Goal: Information Seeking & Learning: Learn about a topic

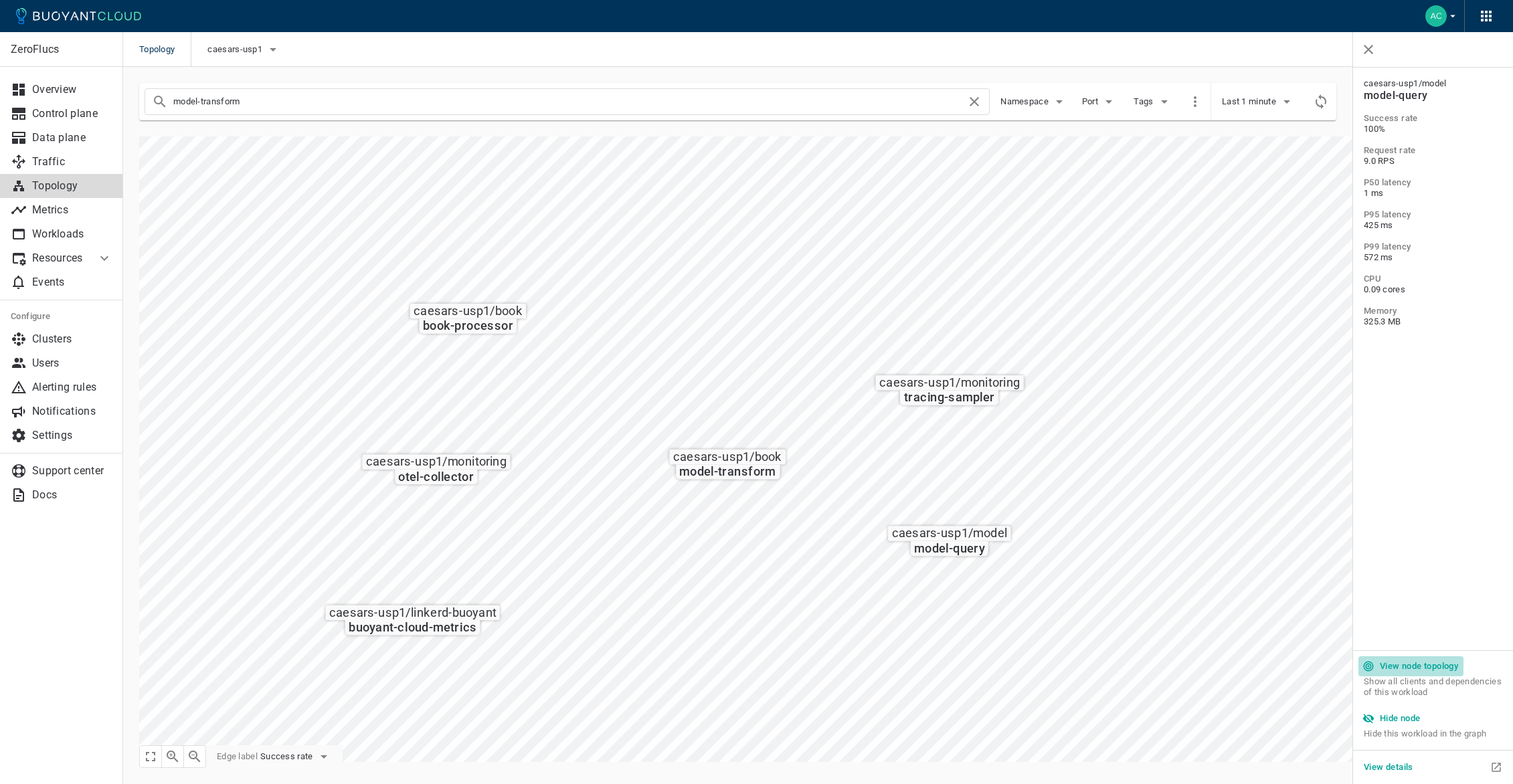
click at [1420, 663] on h5 "View node topology" at bounding box center [1419, 666] width 78 height 11
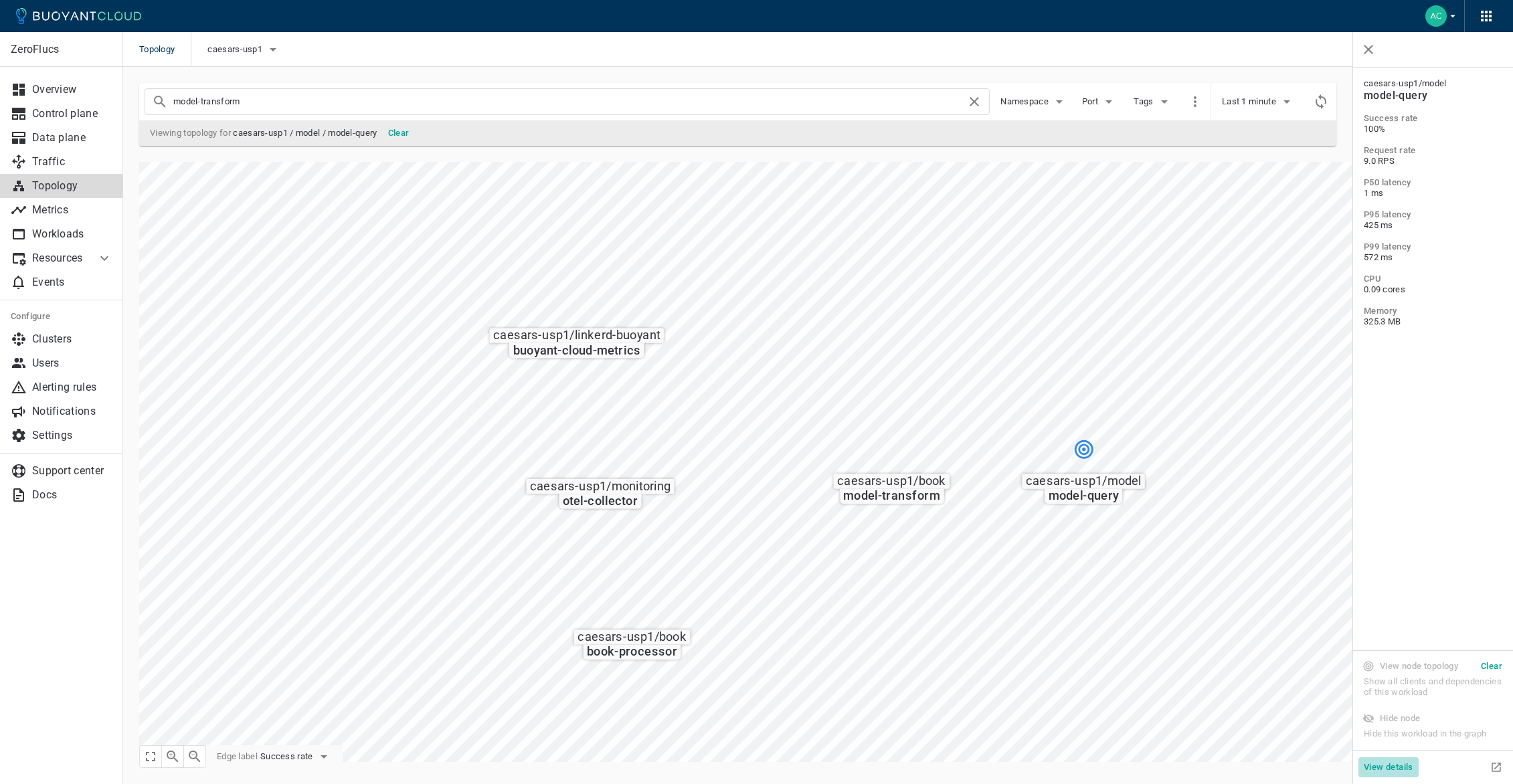
click at [1400, 770] on h5 "View details" at bounding box center [1389, 767] width 50 height 11
click at [304, 749] on button "Success rate" at bounding box center [296, 757] width 72 height 20
click at [313, 735] on li "Request rate" at bounding box center [315, 731] width 107 height 24
drag, startPoint x: 252, startPoint y: 100, endPoint x: 390, endPoint y: 122, distance: 139.7
click at [254, 101] on input "model-transform" at bounding box center [570, 102] width 793 height 19
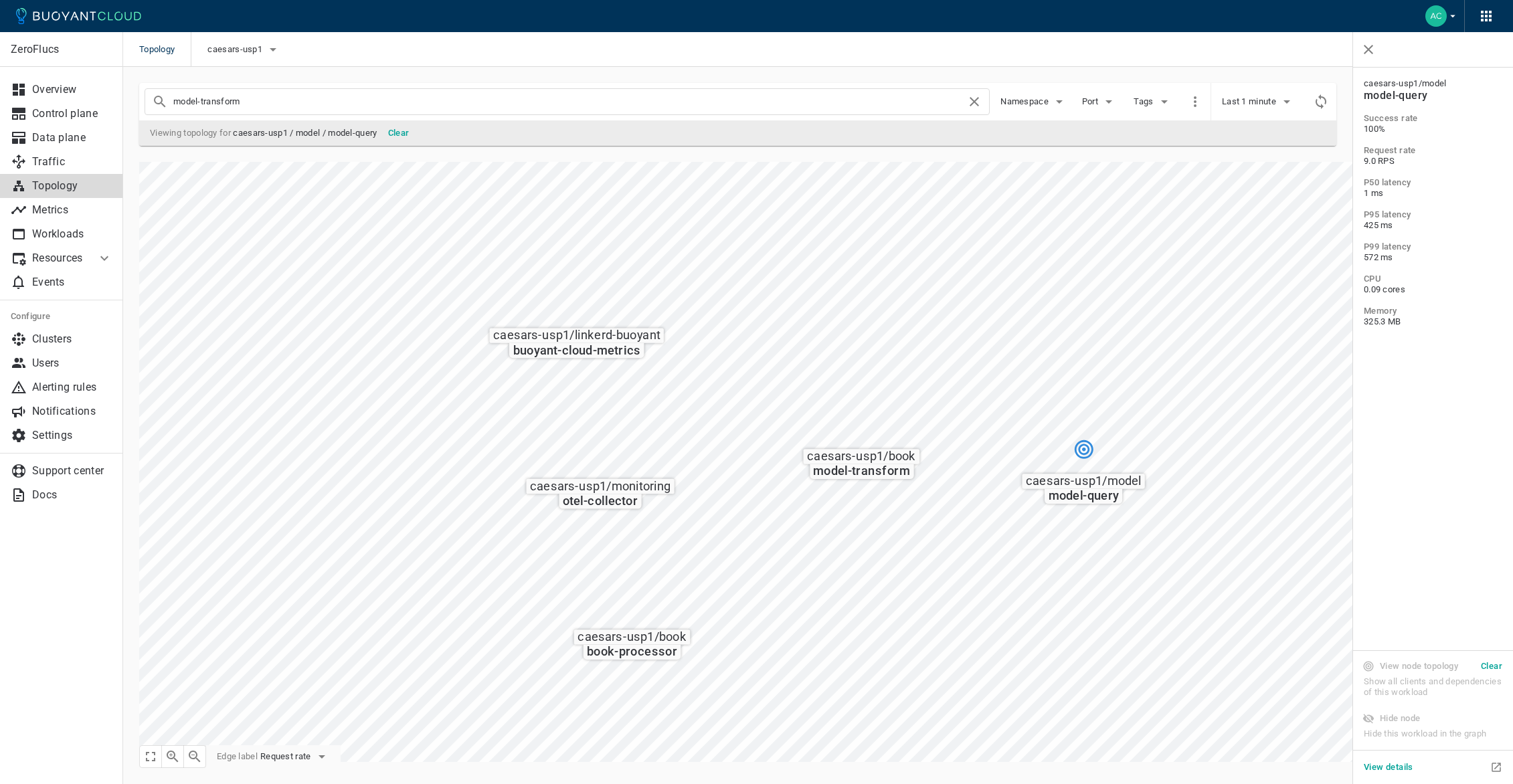
drag, startPoint x: 409, startPoint y: 126, endPoint x: 402, endPoint y: 126, distance: 7.0
click at [409, 126] on button "Clear" at bounding box center [399, 133] width 32 height 20
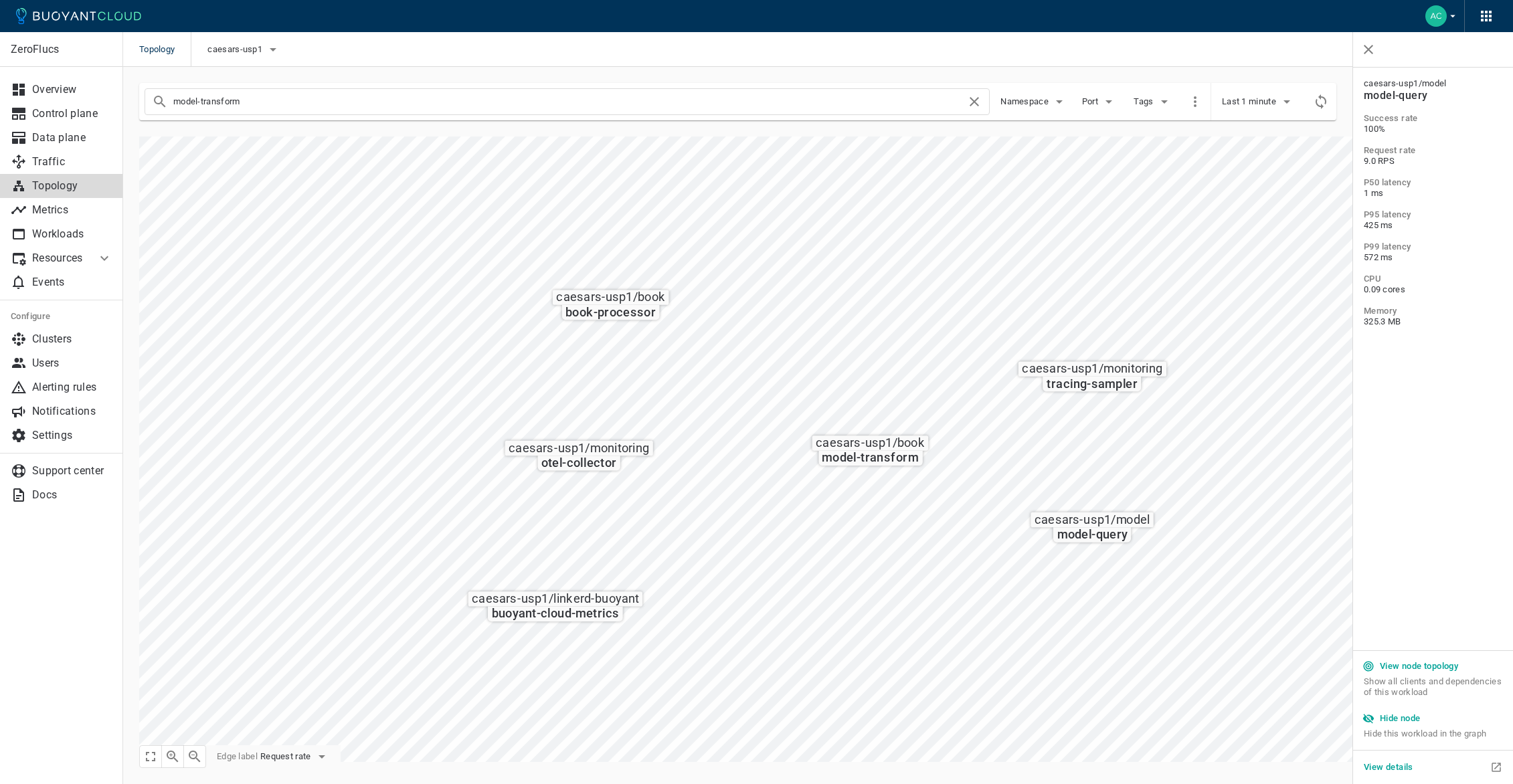
click at [317, 101] on input "model-transform" at bounding box center [570, 102] width 793 height 19
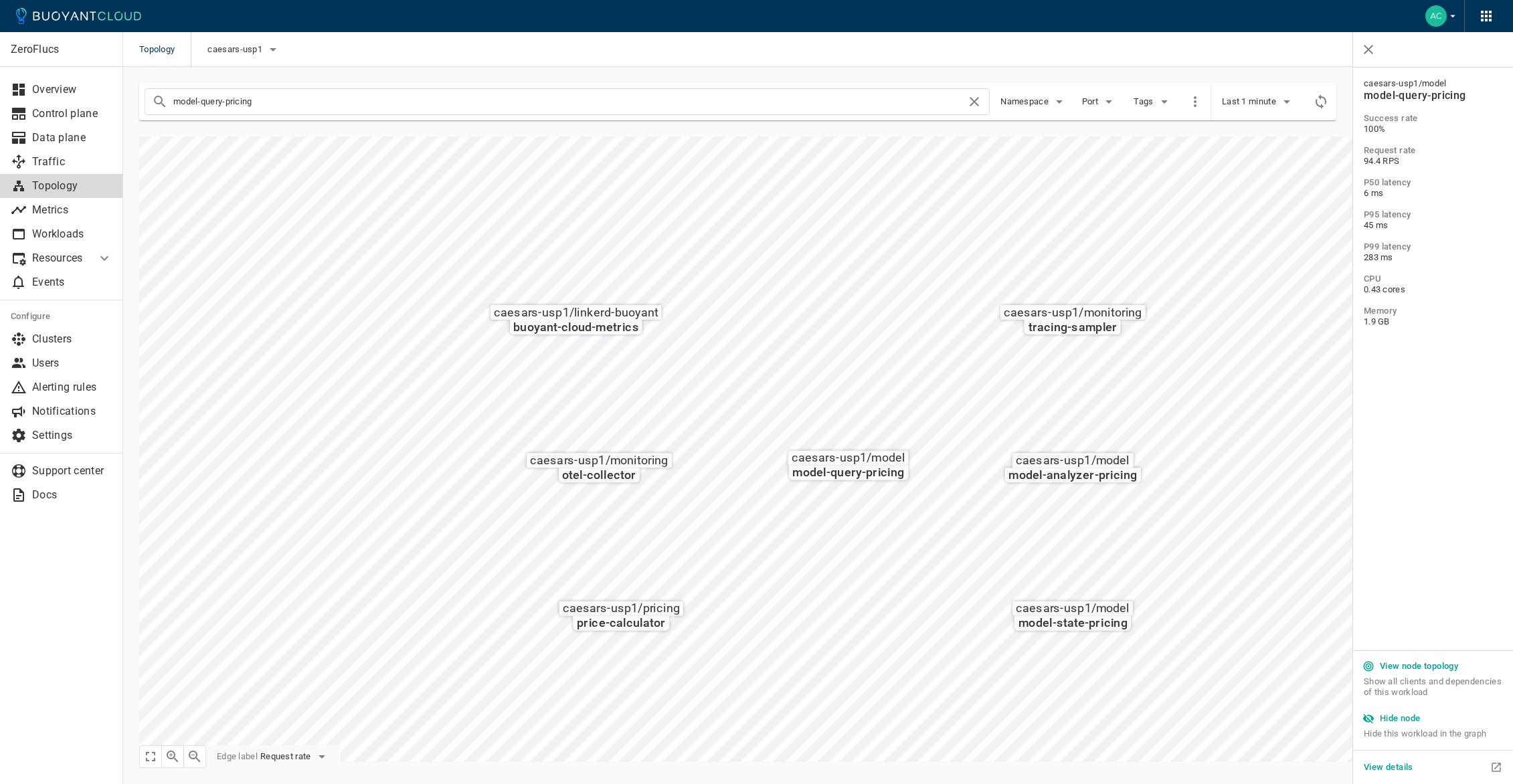
click at [543, 100] on input "model-query-pricing" at bounding box center [570, 102] width 793 height 19
click at [502, 95] on input "model-query-pricing" at bounding box center [570, 102] width 793 height 19
type input "samegame-controller"
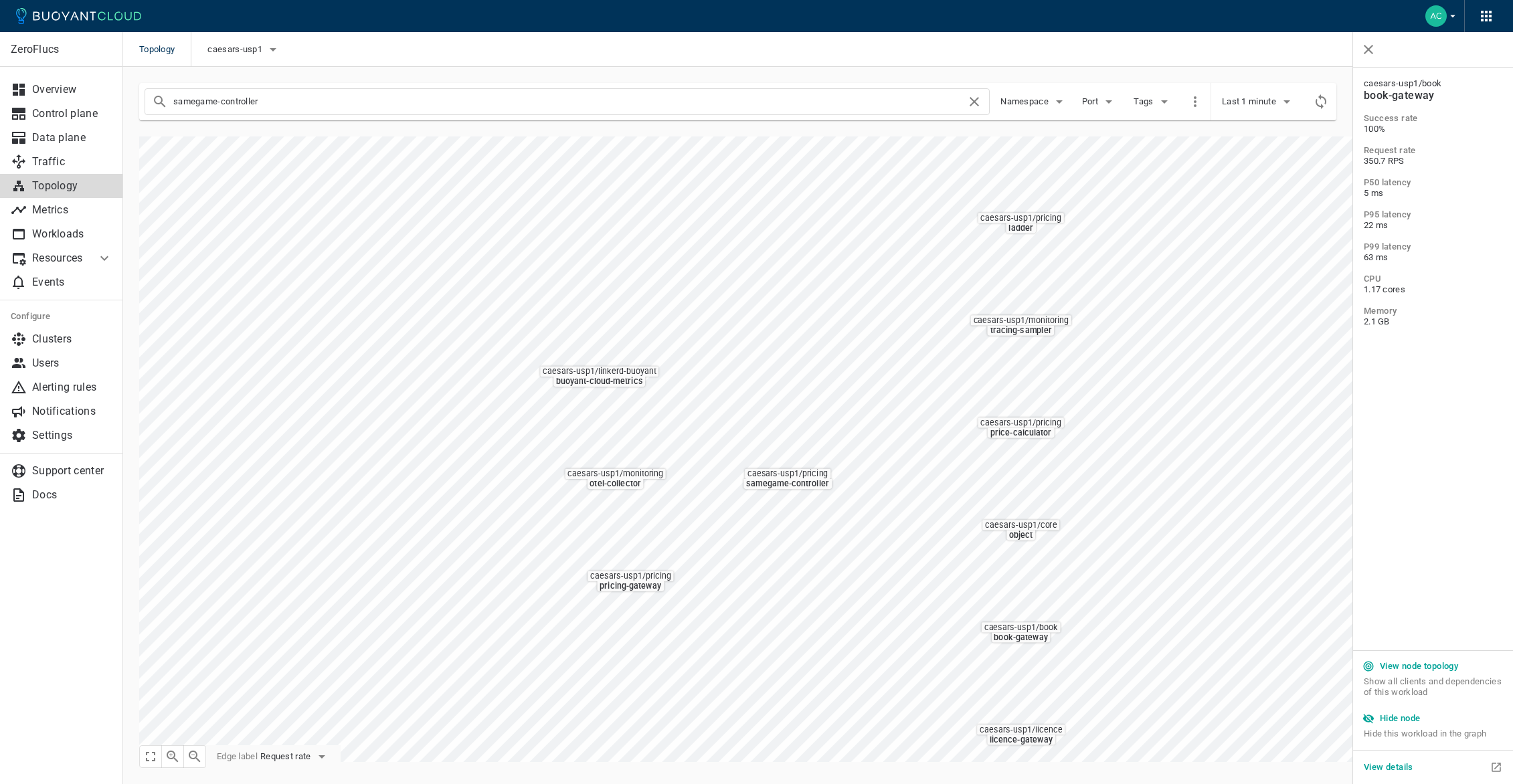
click at [1392, 661] on h5 "View node topology" at bounding box center [1419, 666] width 78 height 11
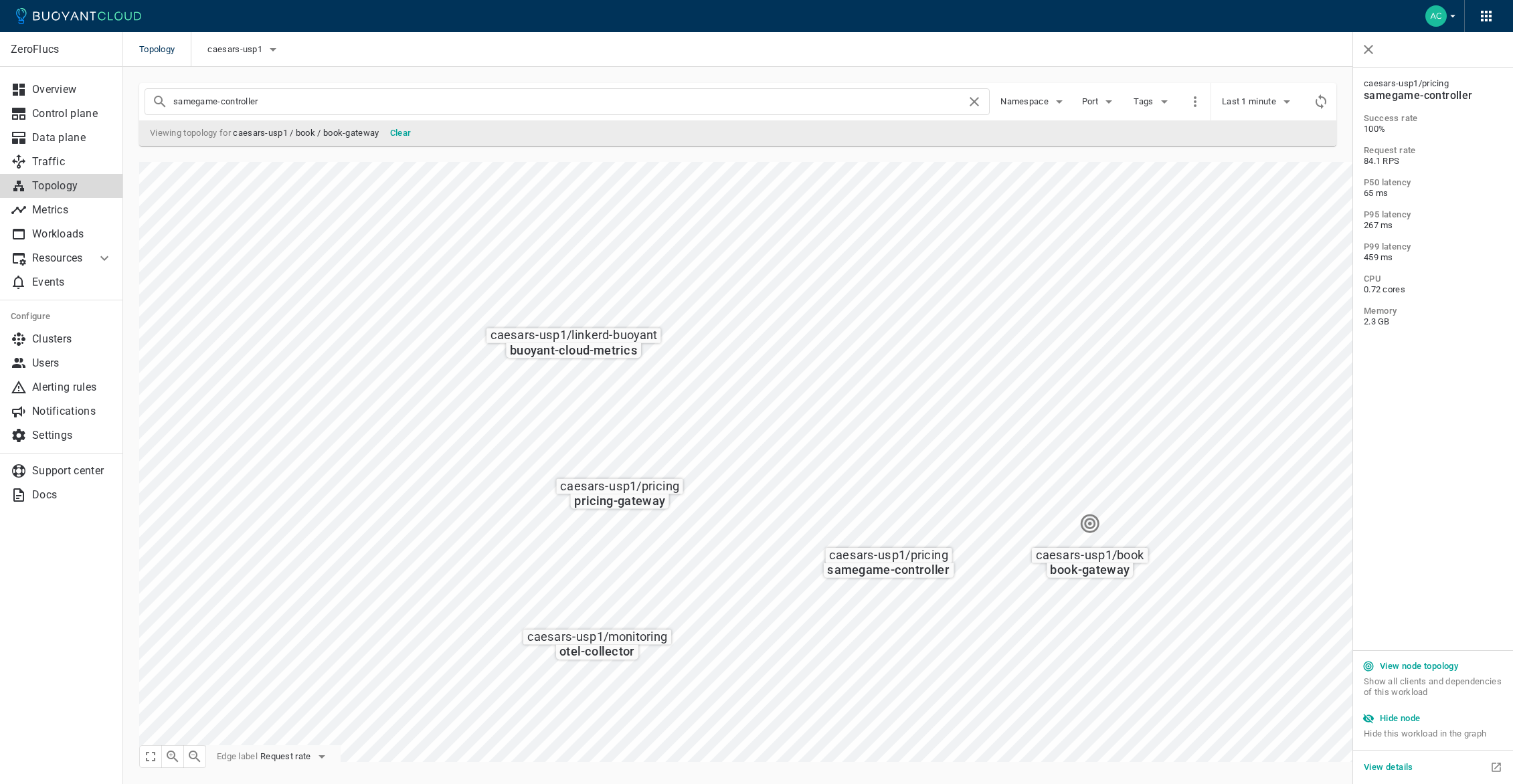
click at [1408, 652] on div "View node topology Show all clients and dependencies of this workload Hide node…" at bounding box center [1433, 701] width 160 height 100
click at [1408, 660] on button "View node topology" at bounding box center [1410, 666] width 105 height 20
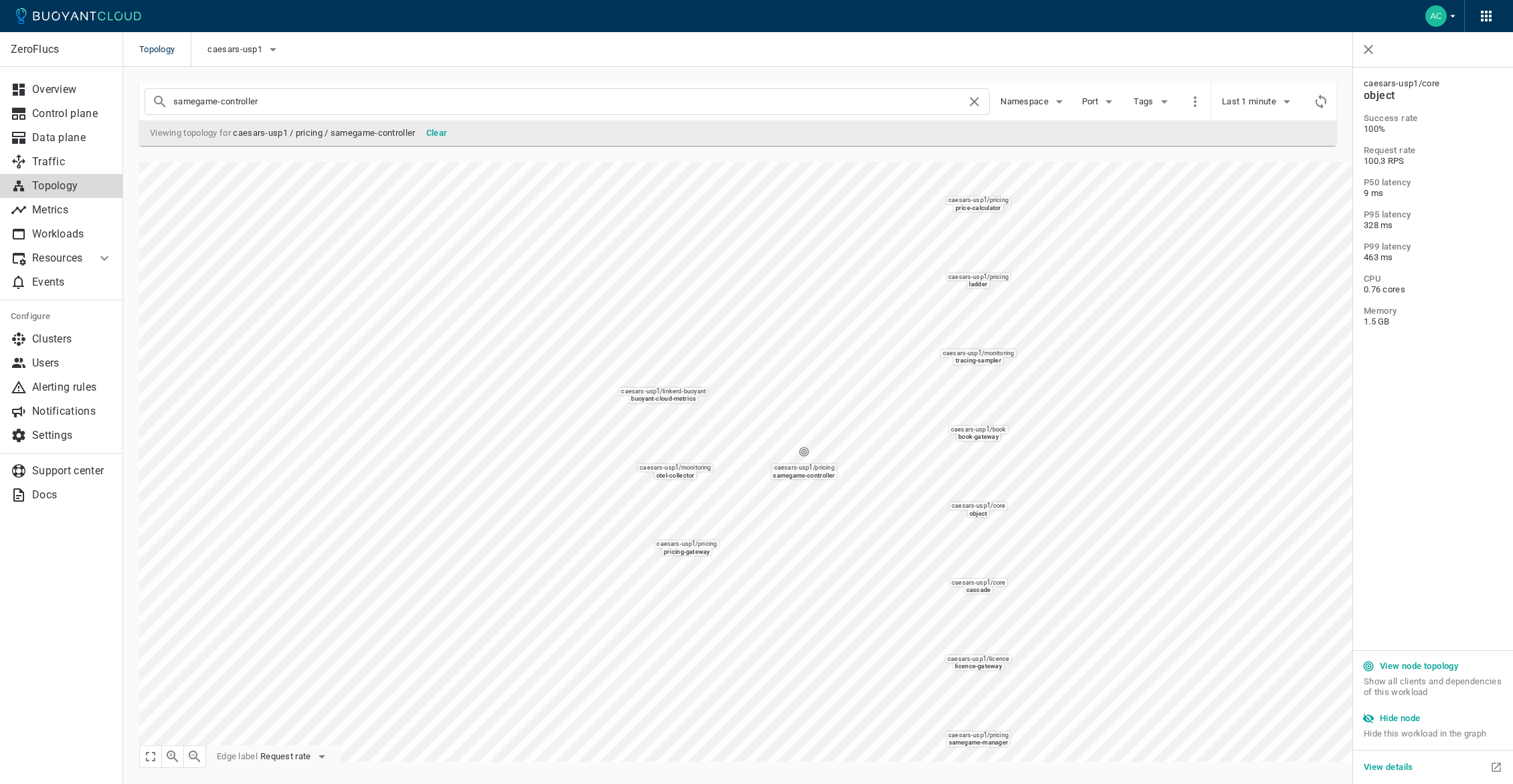
click at [1449, 671] on h5 "View node topology" at bounding box center [1419, 666] width 78 height 11
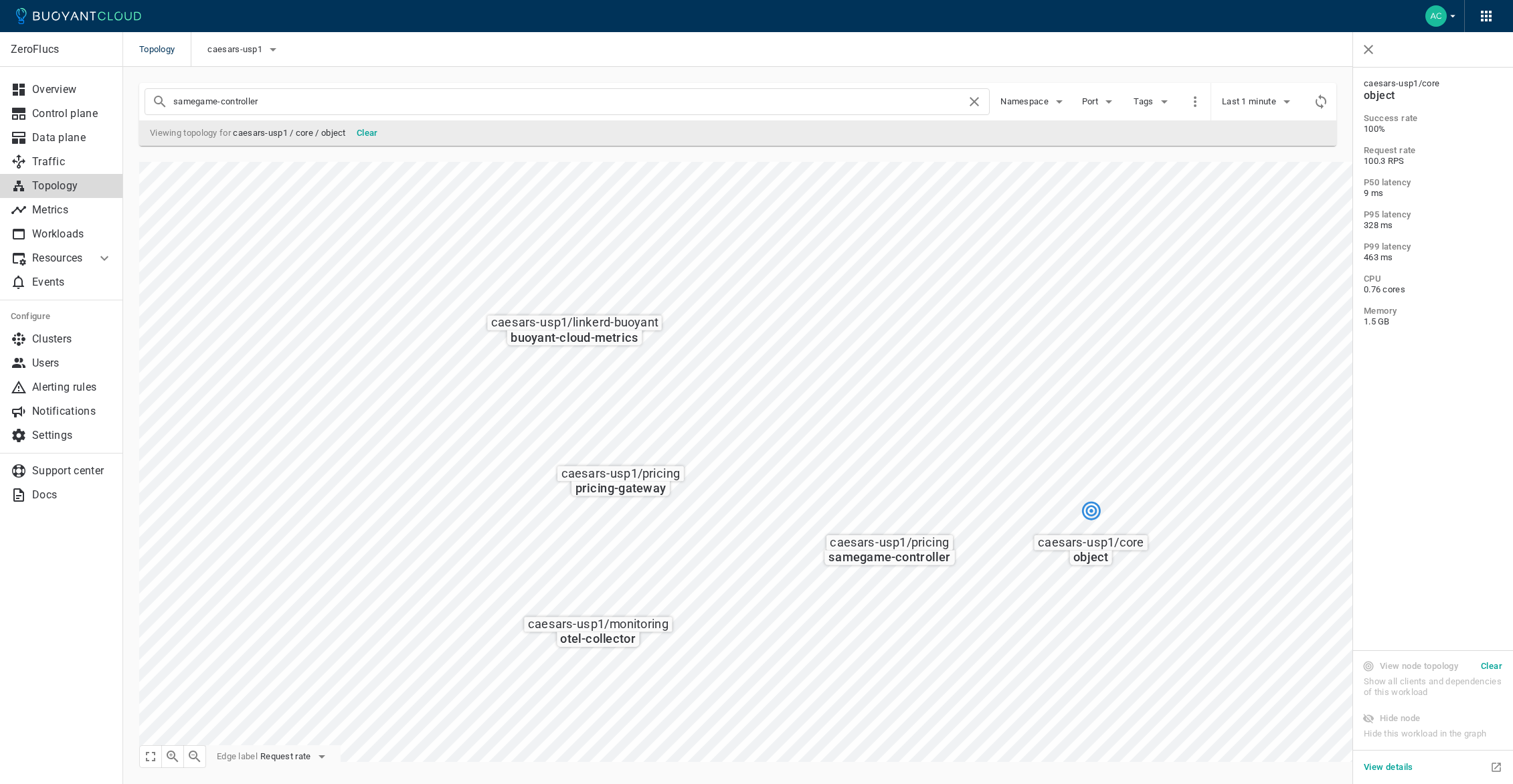
click at [438, 107] on input "samegame-controller" at bounding box center [570, 102] width 793 height 19
type input "p"
type input "samegame-controller"
click at [371, 131] on h5 "Clear" at bounding box center [367, 133] width 22 height 11
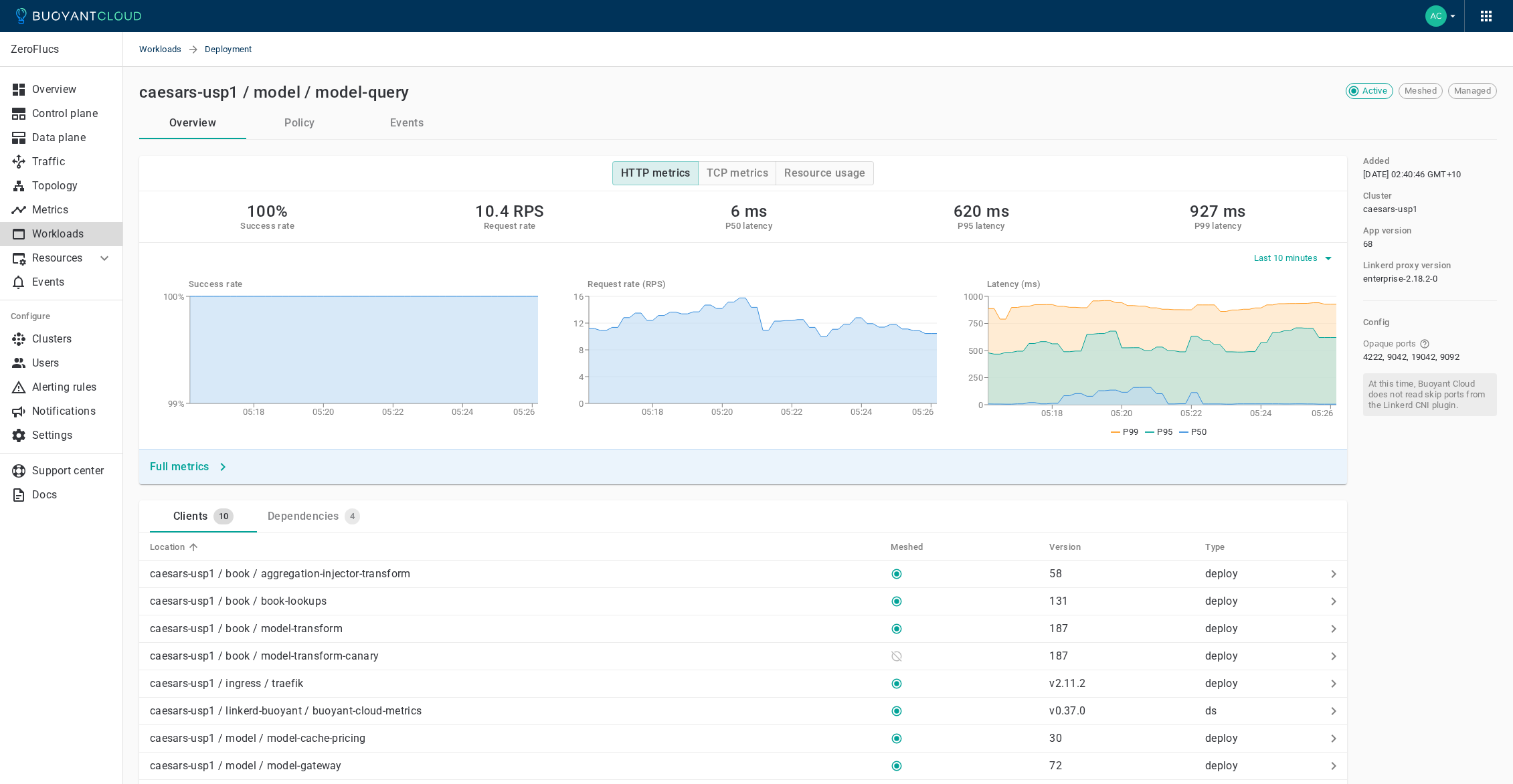
click at [1303, 255] on span "Last 10 minutes" at bounding box center [1287, 258] width 67 height 11
drag, startPoint x: 230, startPoint y: 460, endPoint x: 219, endPoint y: 457, distance: 11.4
click at [225, 459] on div at bounding box center [756, 392] width 1513 height 784
click at [216, 459] on icon "button" at bounding box center [223, 467] width 16 height 16
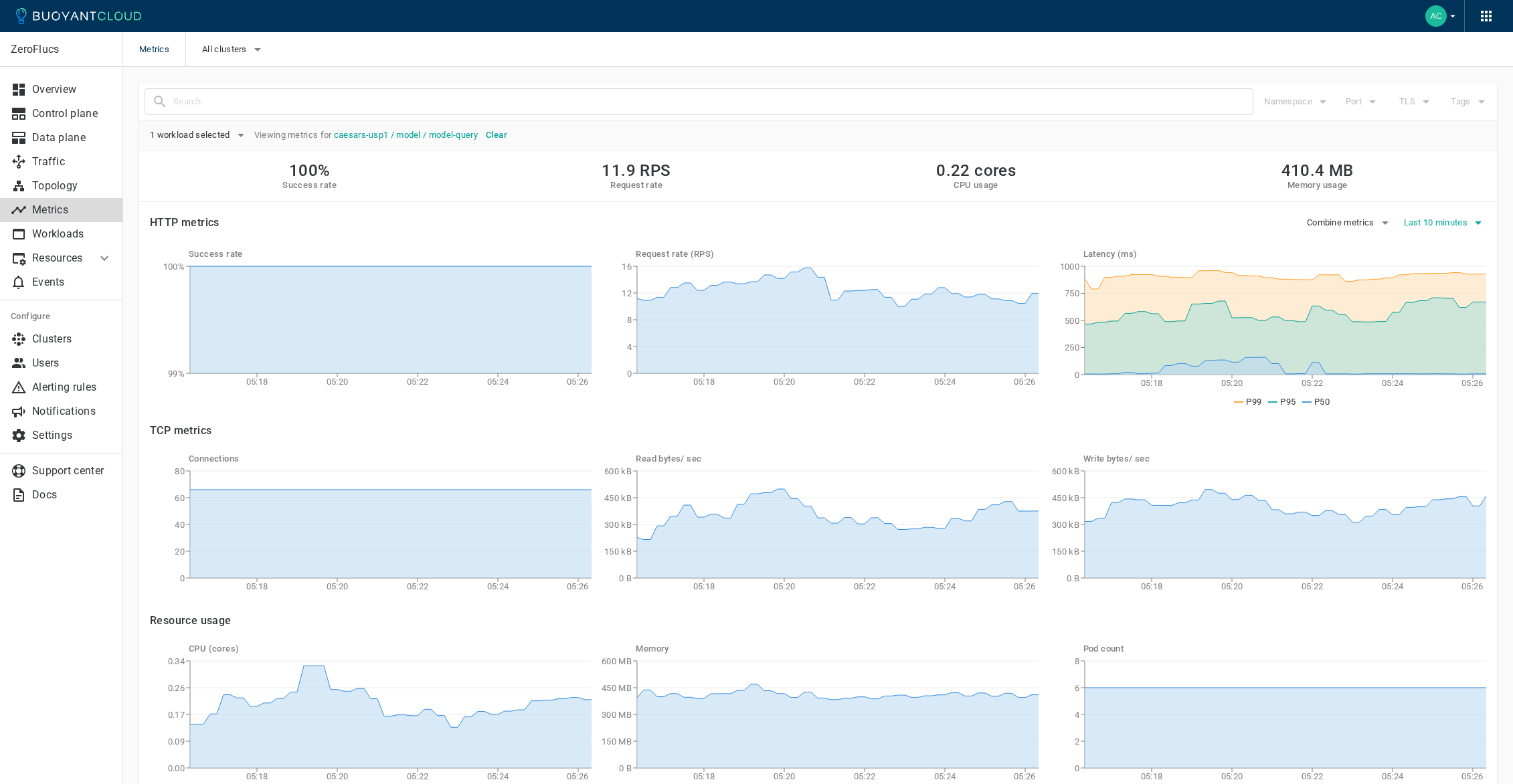
click at [1447, 215] on button "Last 10 minutes" at bounding box center [1445, 223] width 83 height 20
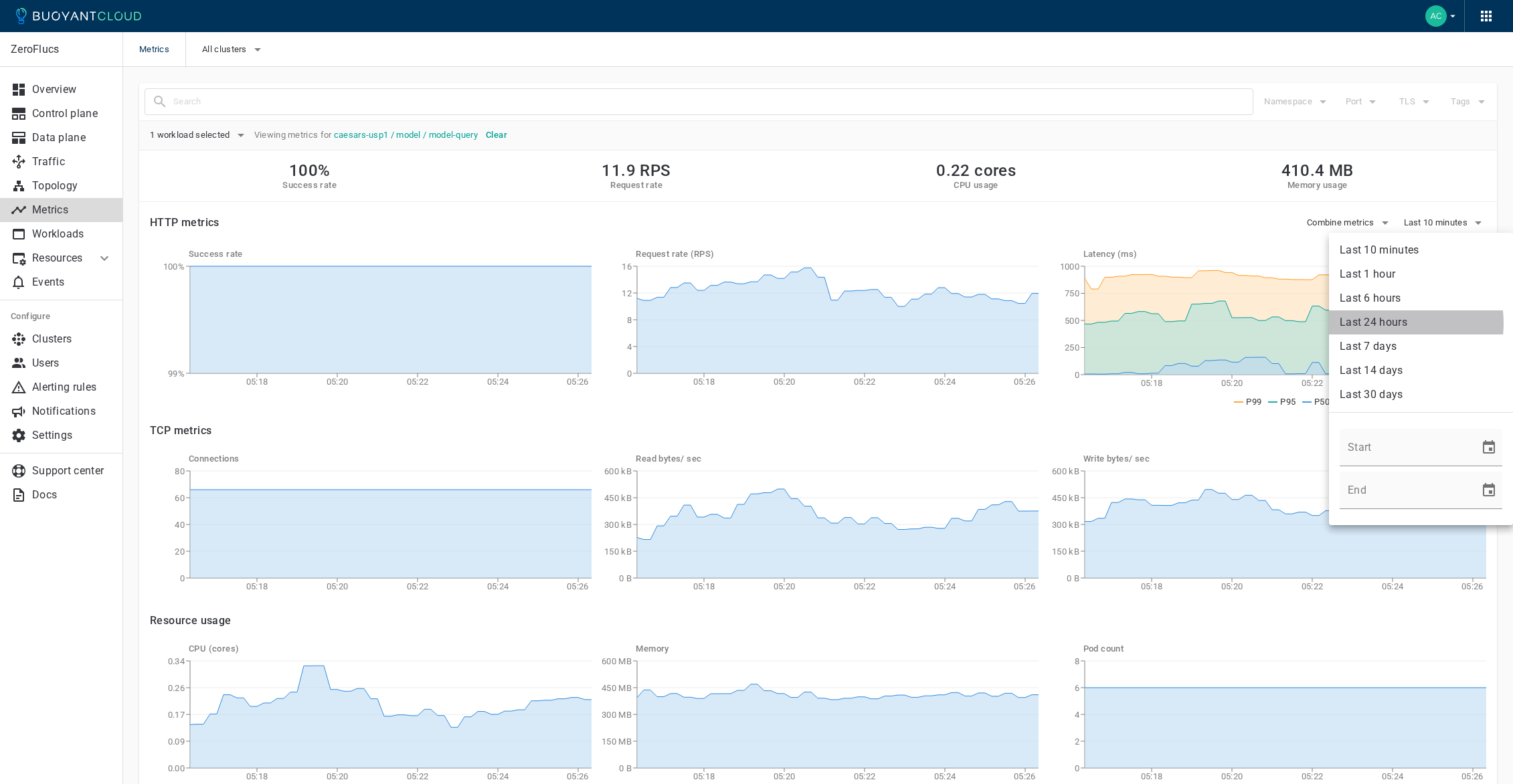
click at [1387, 323] on li "Last 24 hours" at bounding box center [1421, 322] width 184 height 24
